Goal: Information Seeking & Learning: Learn about a topic

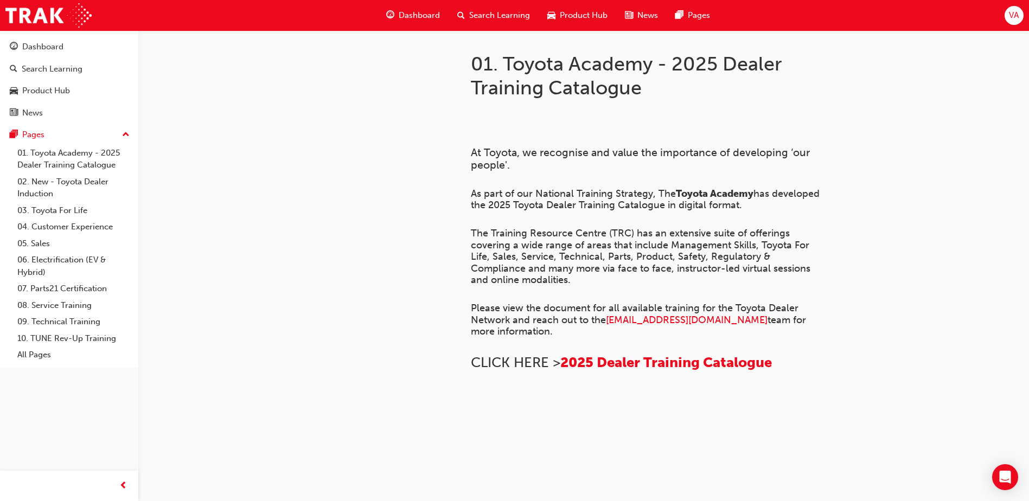
scroll to position [735, 0]
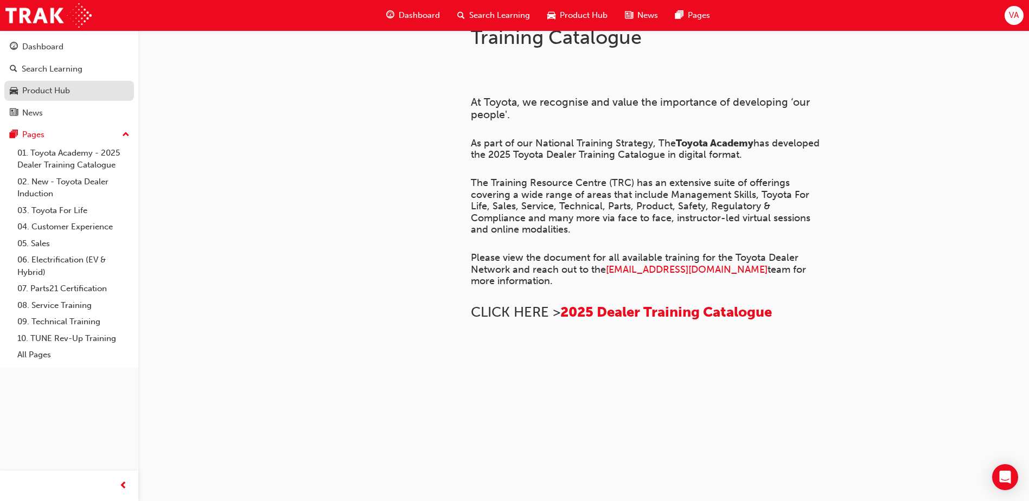
drag, startPoint x: 0, startPoint y: 0, endPoint x: 31, endPoint y: 99, distance: 104.2
click at [31, 99] on link "Product Hub" at bounding box center [69, 91] width 130 height 20
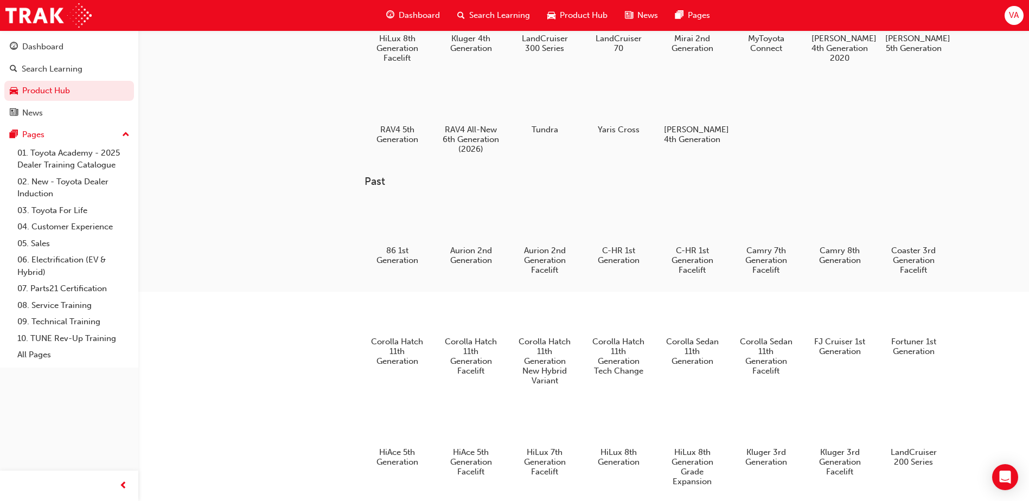
scroll to position [266, 0]
click at [542, 238] on div at bounding box center [545, 220] width 60 height 43
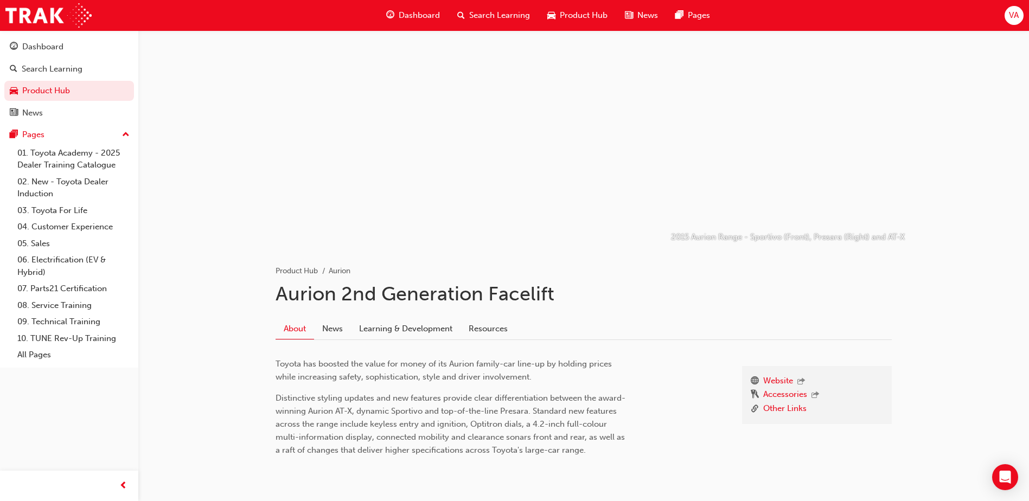
scroll to position [266, 0]
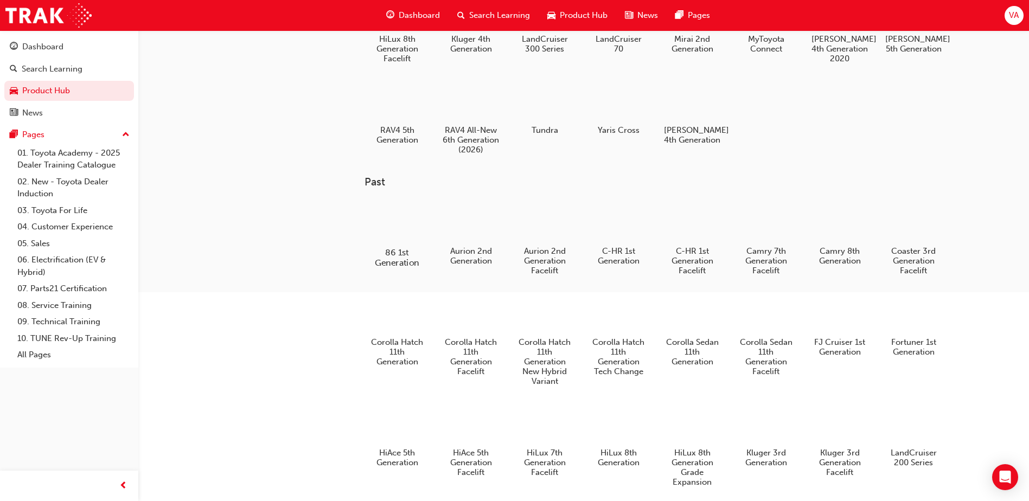
click at [388, 240] on div at bounding box center [397, 221] width 60 height 43
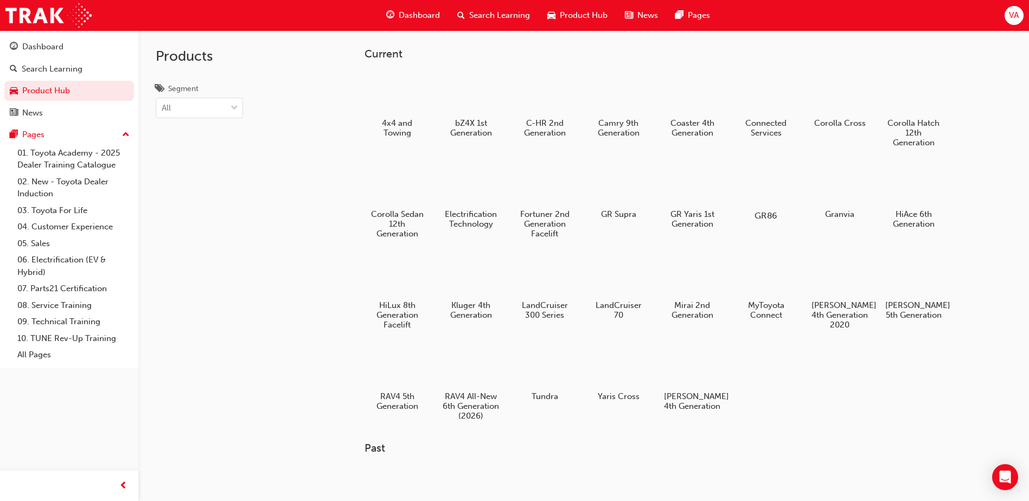
click at [790, 193] on div at bounding box center [766, 184] width 60 height 43
click at [1009, 206] on div "Current 4x4 and Towing bZ4X 1st Generation C-HR 2nd Generation Camry 9th Genera…" at bounding box center [583, 280] width 891 height 501
click at [854, 112] on div at bounding box center [840, 93] width 60 height 43
click at [833, 369] on div "4x4 and Towing bZ4X 1st Generation C-HR 2nd Generation Camry 9th Generation Coa…" at bounding box center [673, 251] width 616 height 365
click at [806, 374] on div "4x4 and Towing bZ4X 1st Generation C-HR 2nd Generation Camry 9th Generation Coa…" at bounding box center [673, 251] width 616 height 365
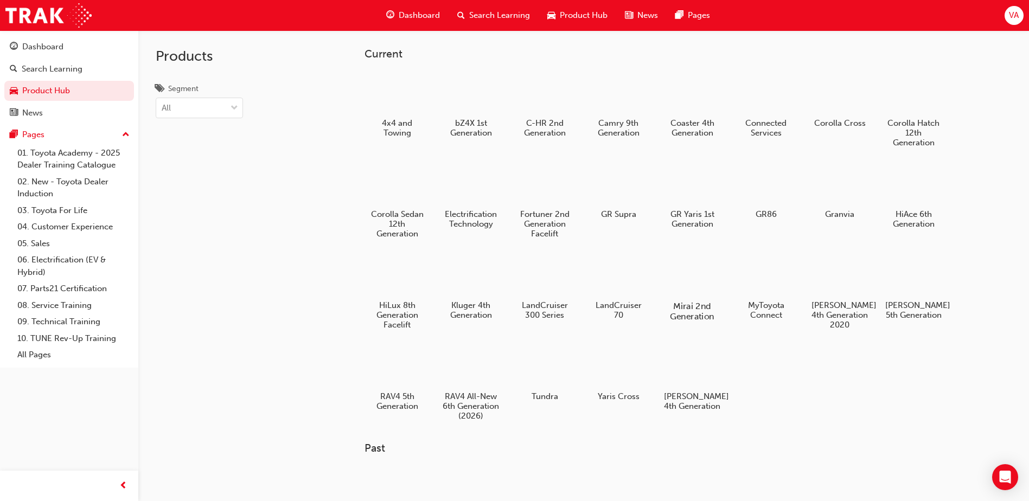
click at [694, 271] on div at bounding box center [692, 274] width 60 height 43
click at [398, 363] on div at bounding box center [397, 366] width 60 height 43
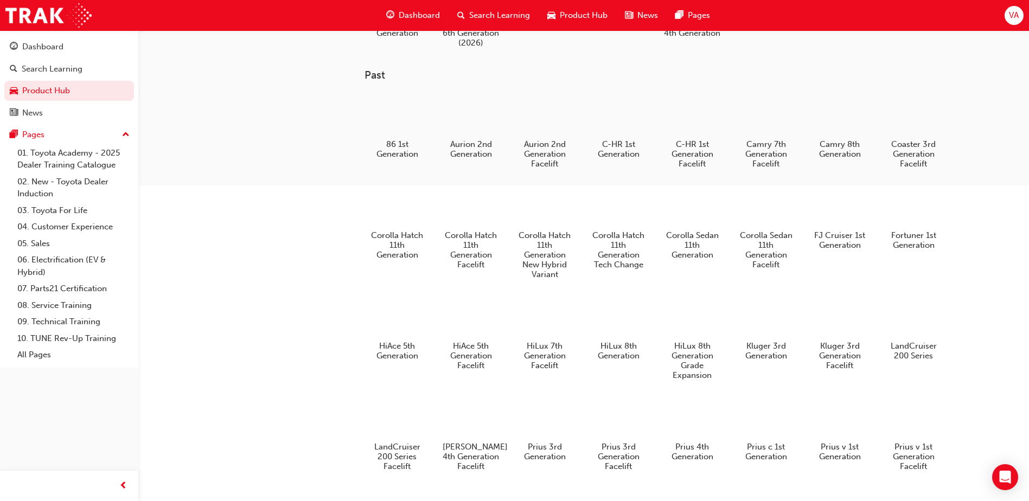
scroll to position [380, 0]
